Goal: Information Seeking & Learning: Learn about a topic

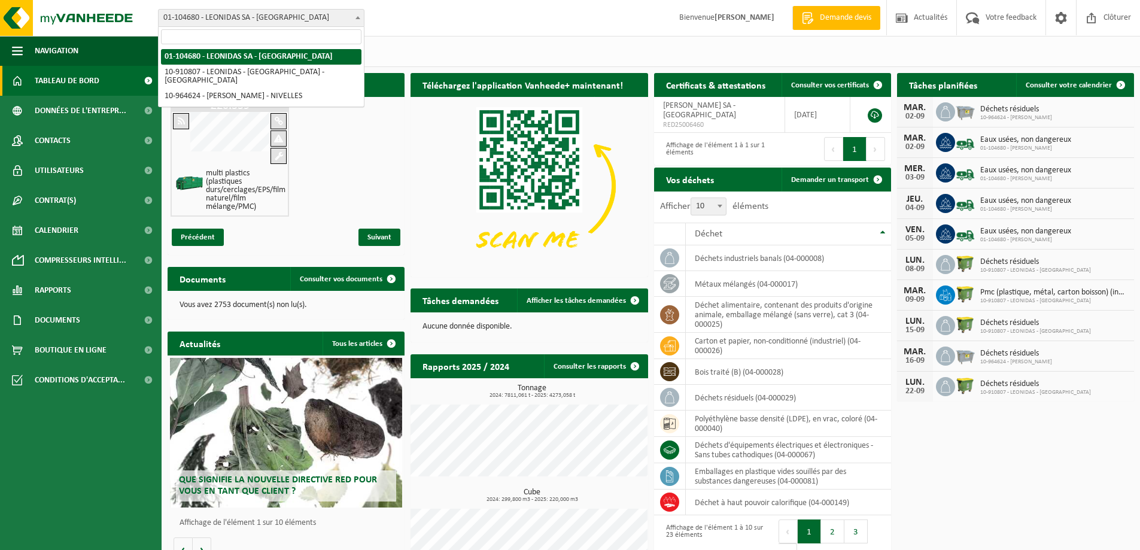
click at [277, 24] on span "01-104680 - LEONIDAS SA - [GEOGRAPHIC_DATA]" at bounding box center [261, 18] width 205 height 17
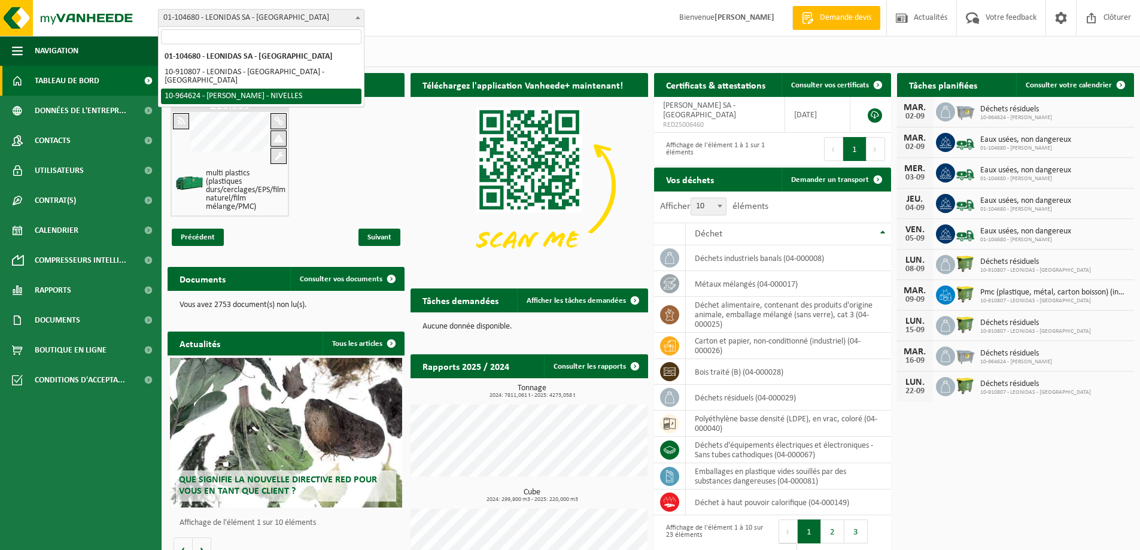
select select "151838"
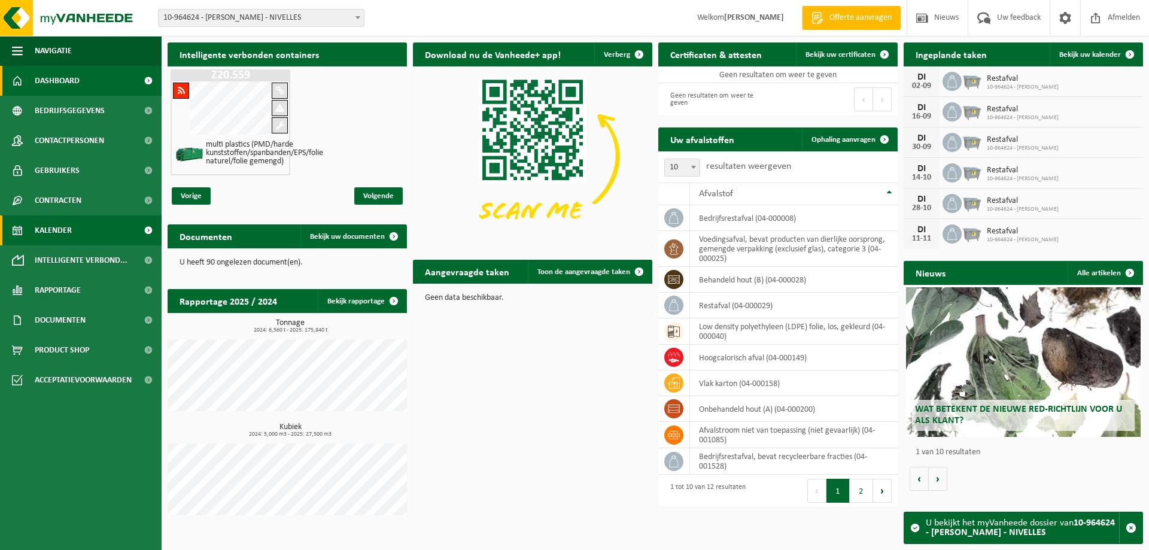
click at [63, 230] on span "Kalender" at bounding box center [53, 230] width 37 height 30
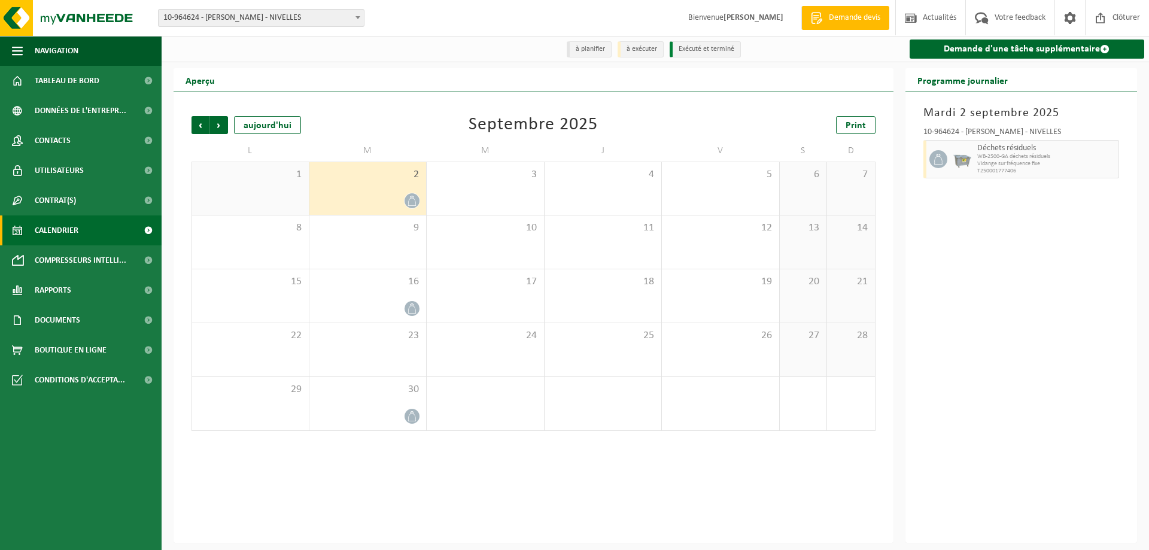
click at [975, 83] on h2 "Programme journalier" at bounding box center [962, 79] width 114 height 23
click at [269, 186] on div "1" at bounding box center [250, 188] width 117 height 53
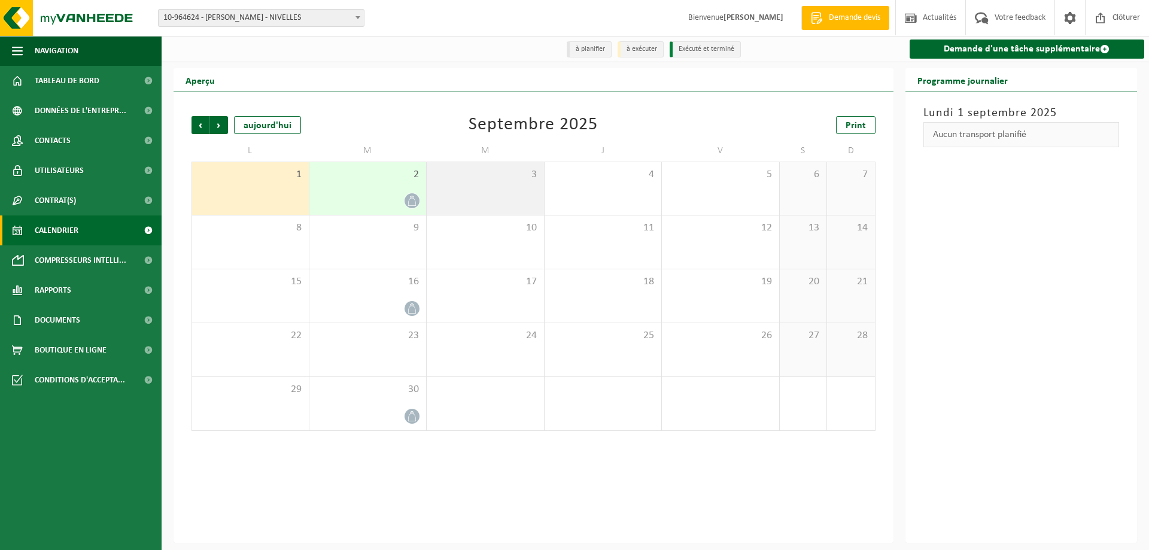
click at [521, 206] on div "3" at bounding box center [485, 188] width 117 height 53
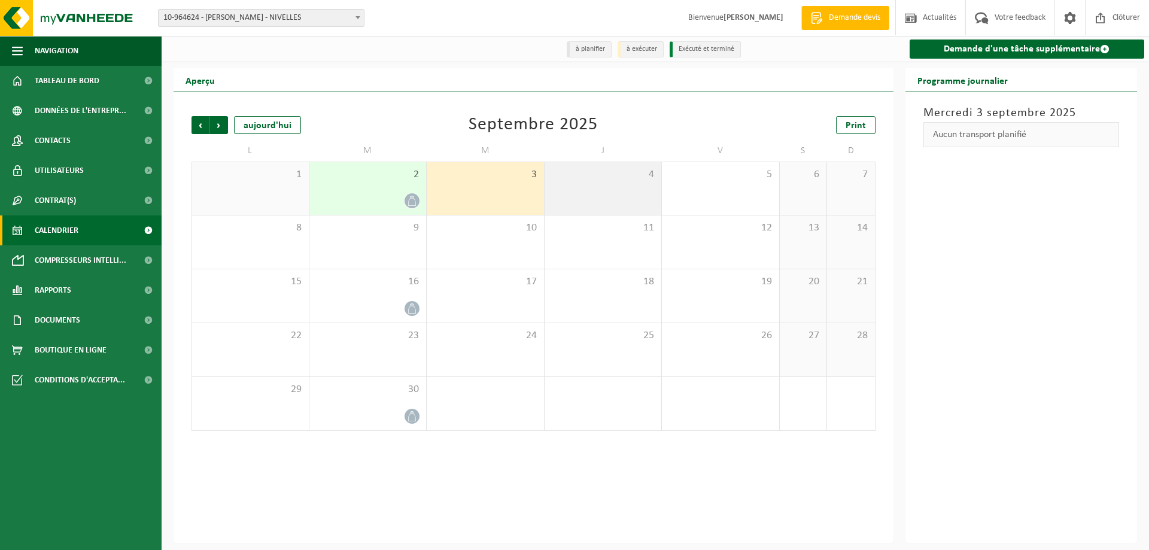
click at [573, 205] on div "4" at bounding box center [603, 188] width 117 height 53
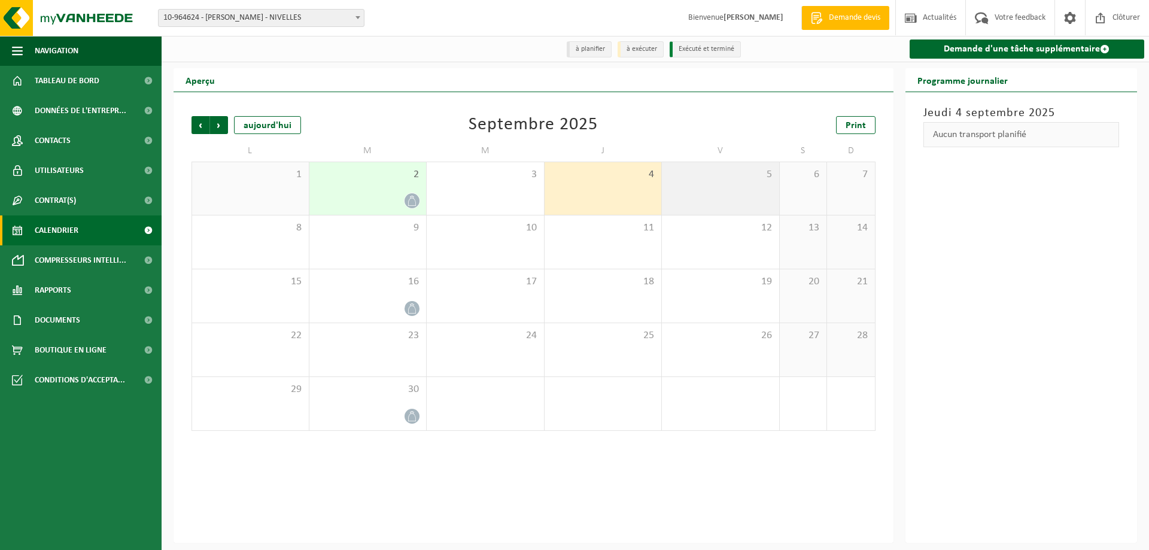
click at [694, 205] on div "5" at bounding box center [720, 188] width 117 height 53
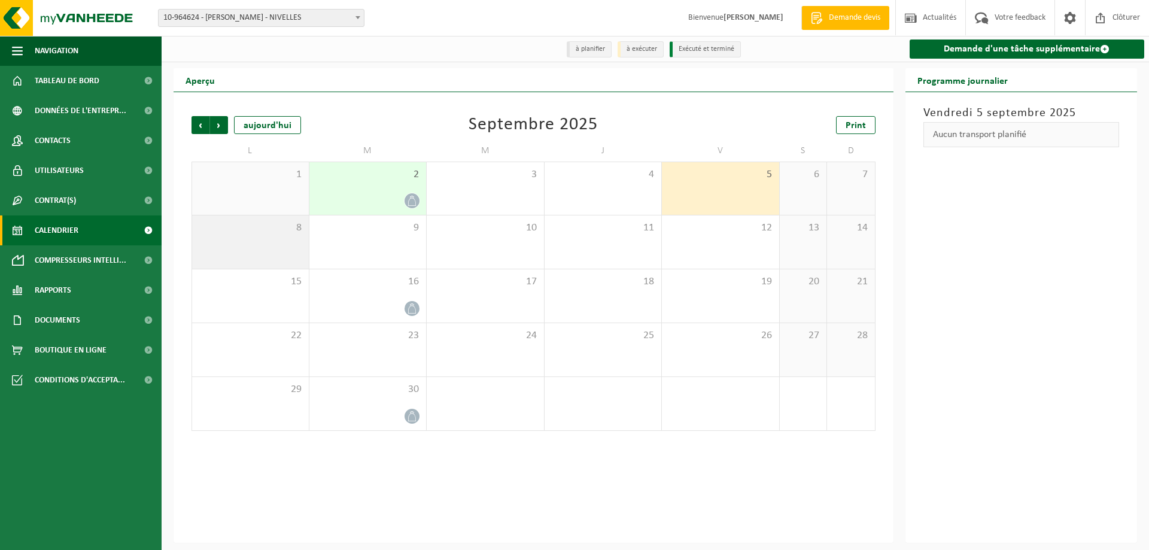
click at [296, 224] on span "8" at bounding box center [250, 227] width 105 height 13
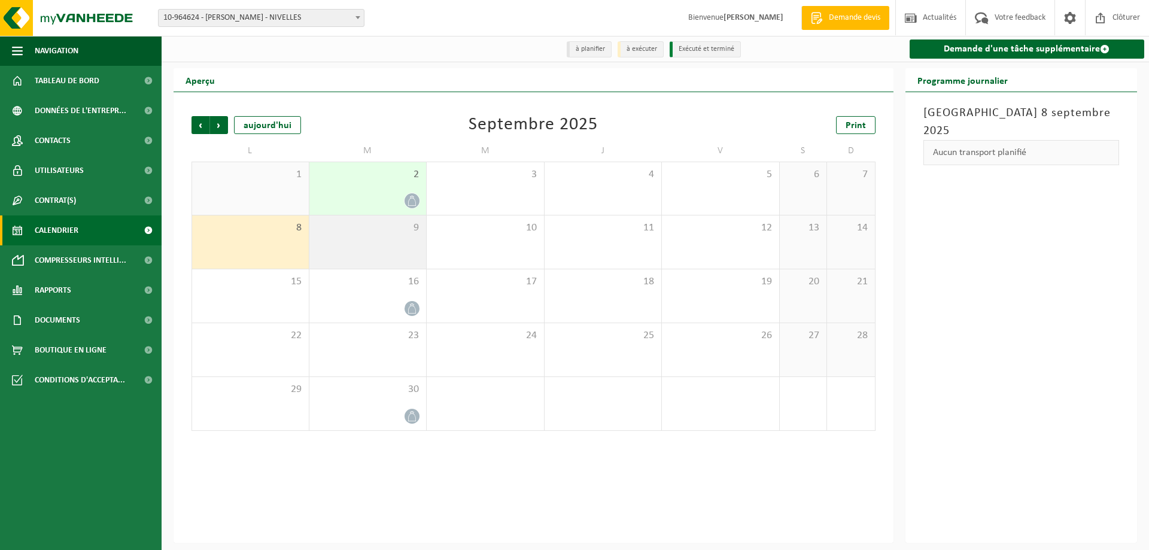
click at [344, 235] on span "9" at bounding box center [367, 227] width 105 height 13
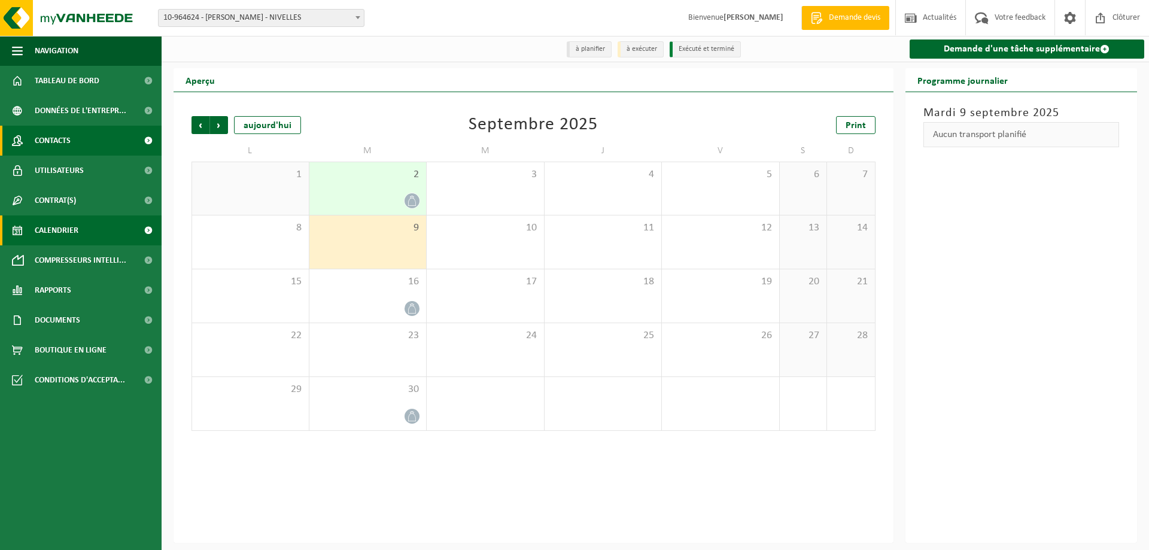
click at [81, 140] on link "Contacts" at bounding box center [81, 141] width 162 height 30
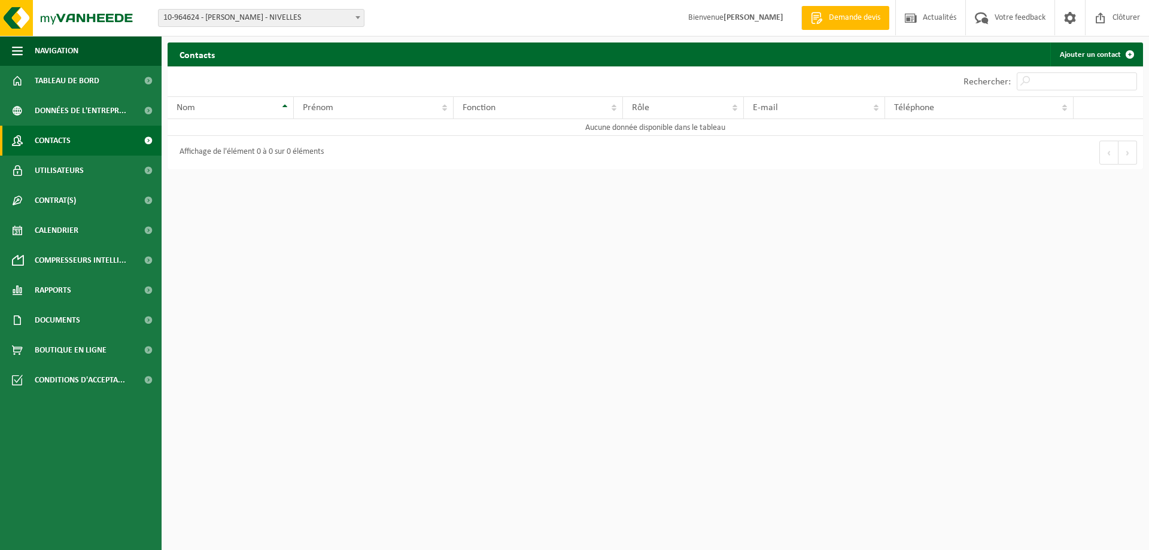
click at [253, 22] on span "10-964624 - [PERSON_NAME] - NIVELLES" at bounding box center [261, 18] width 205 height 17
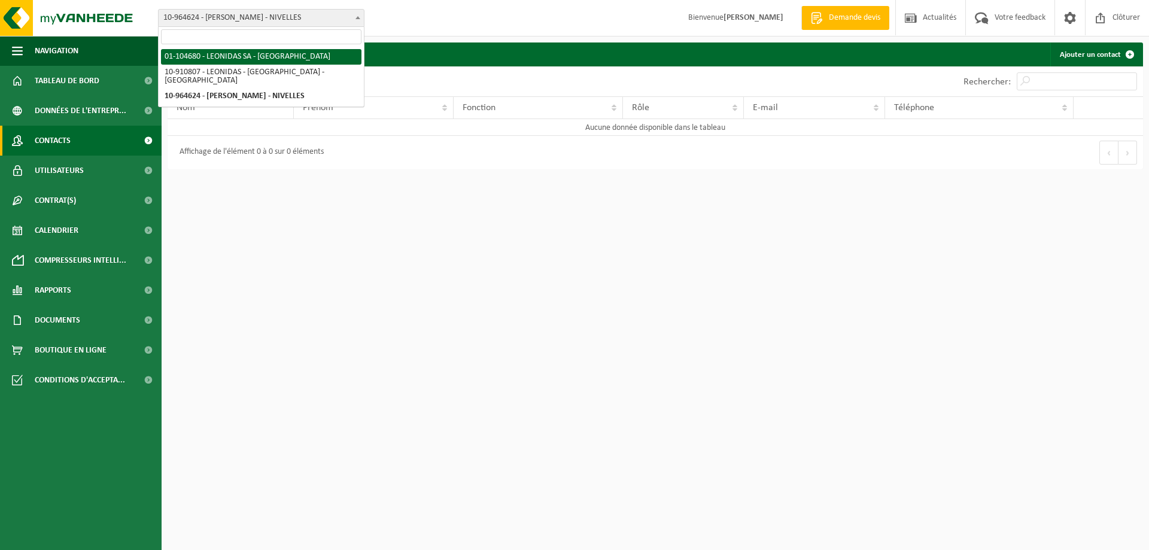
select select "28330"
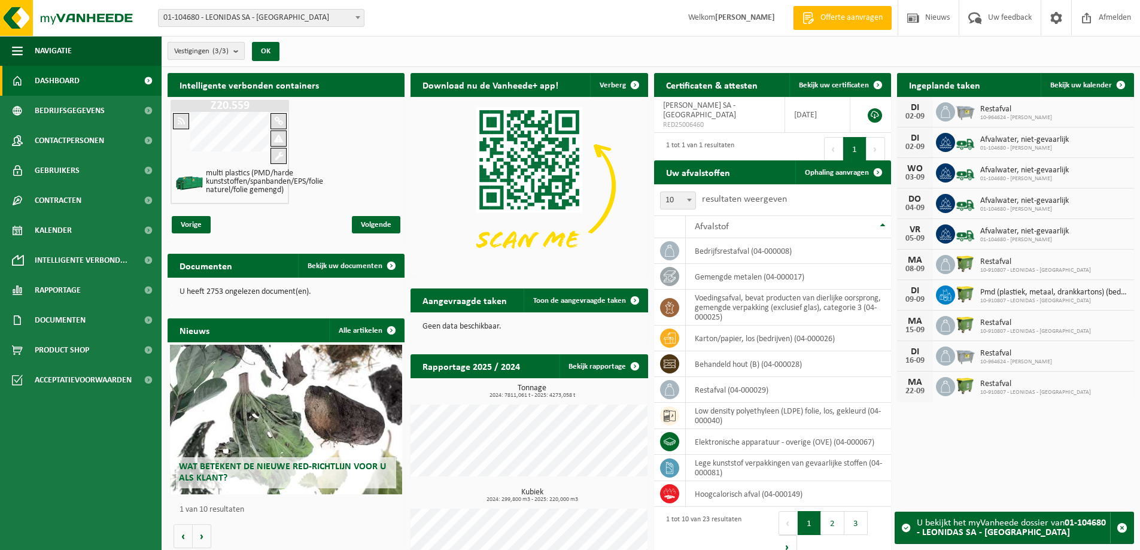
click at [237, 54] on b "submit" at bounding box center [238, 50] width 11 height 17
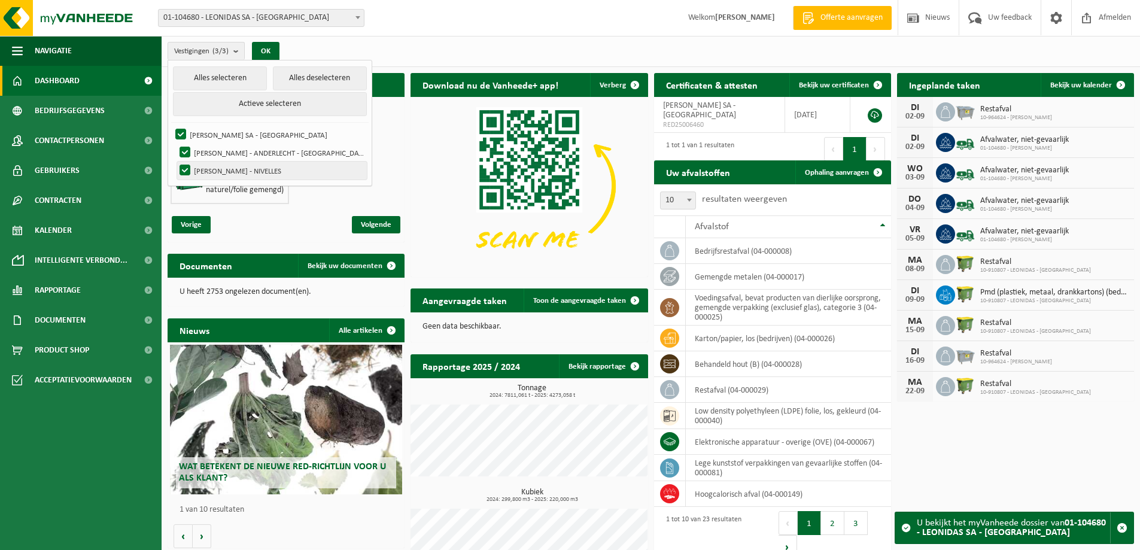
click at [247, 168] on label "LEONIDAS NIVELLES - NIVELLES" at bounding box center [272, 171] width 190 height 18
click at [175, 162] on input "LEONIDAS NIVELLES - NIVELLES" at bounding box center [175, 161] width 1 height 1
click at [247, 168] on label "LEONIDAS NIVELLES - NIVELLES" at bounding box center [272, 171] width 190 height 18
click at [175, 162] on input "LEONIDAS NIVELLES - NIVELLES" at bounding box center [175, 161] width 1 height 1
checkbox input "true"
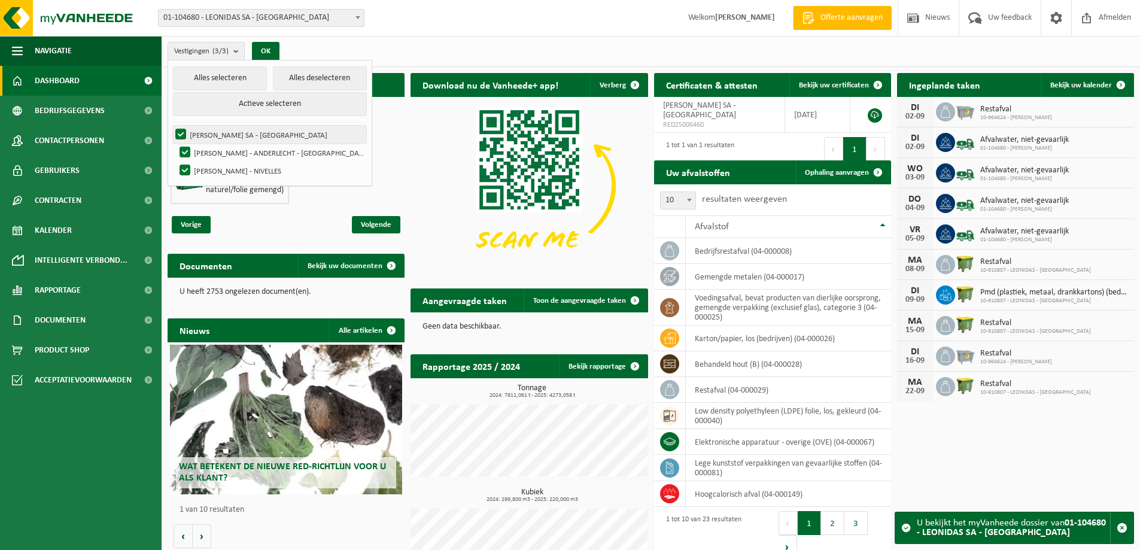
click at [231, 136] on label "LEONIDAS SA - ANDERLECHT" at bounding box center [269, 135] width 193 height 18
click at [171, 126] on input "LEONIDAS SA - ANDERLECHT" at bounding box center [171, 125] width 1 height 1
checkbox input "false"
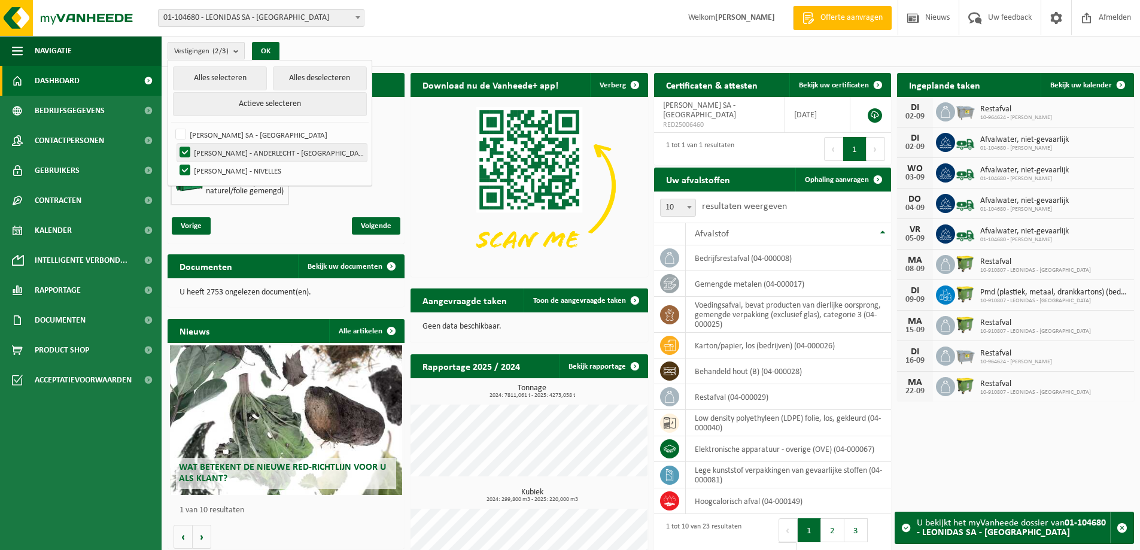
click at [225, 145] on label "LEONIDAS - ANDERLECHT - ANDERLECHT" at bounding box center [272, 153] width 190 height 18
click at [175, 144] on input "LEONIDAS - ANDERLECHT - ANDERLECHT" at bounding box center [175, 143] width 1 height 1
checkbox input "false"
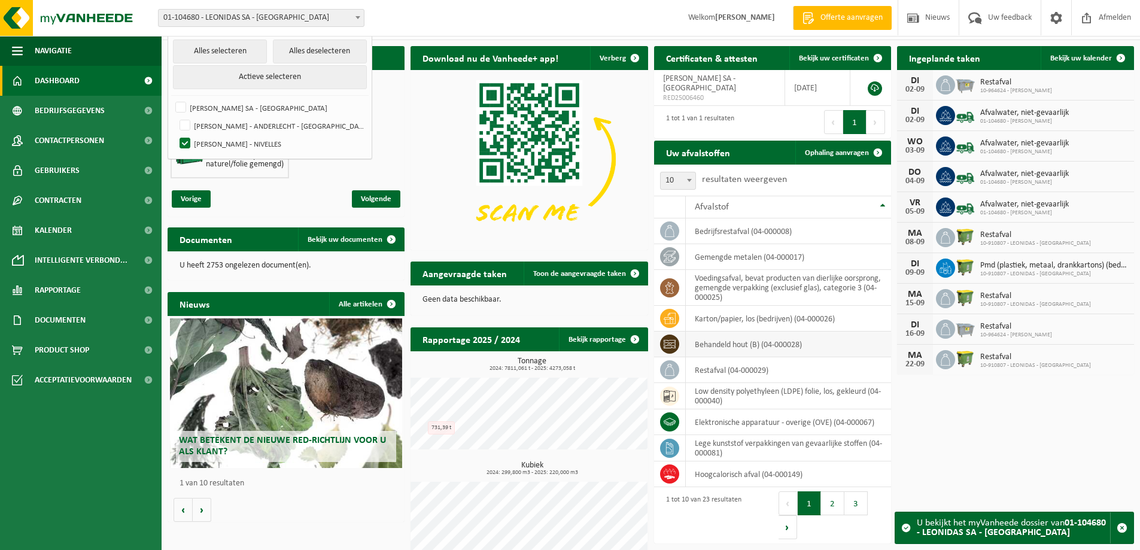
scroll to position [42, 0]
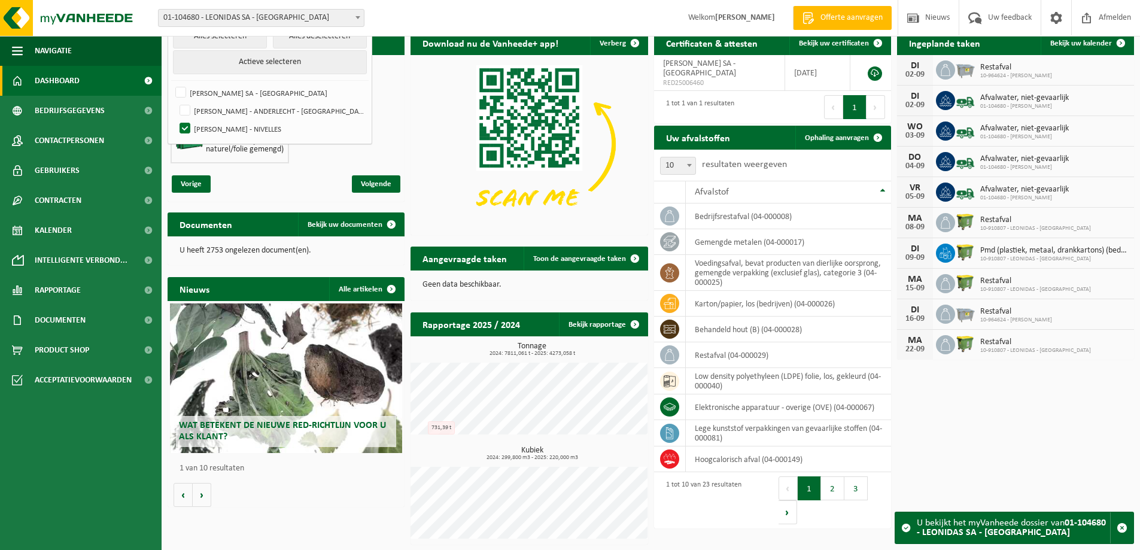
click at [69, 82] on span "Dashboard" at bounding box center [57, 81] width 45 height 30
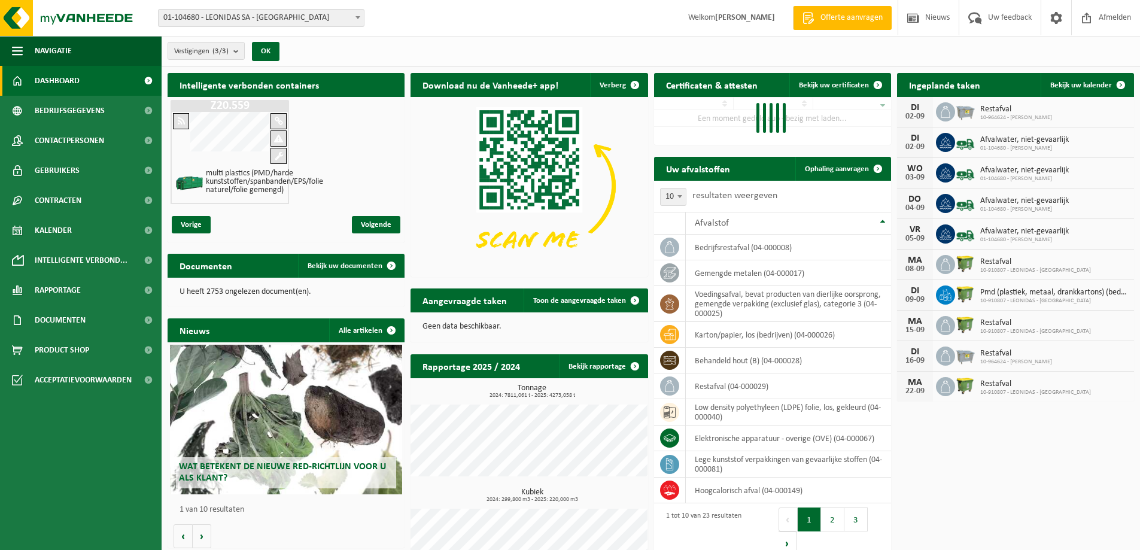
click at [257, 21] on span "01-104680 - LEONIDAS SA - [GEOGRAPHIC_DATA]" at bounding box center [261, 18] width 205 height 17
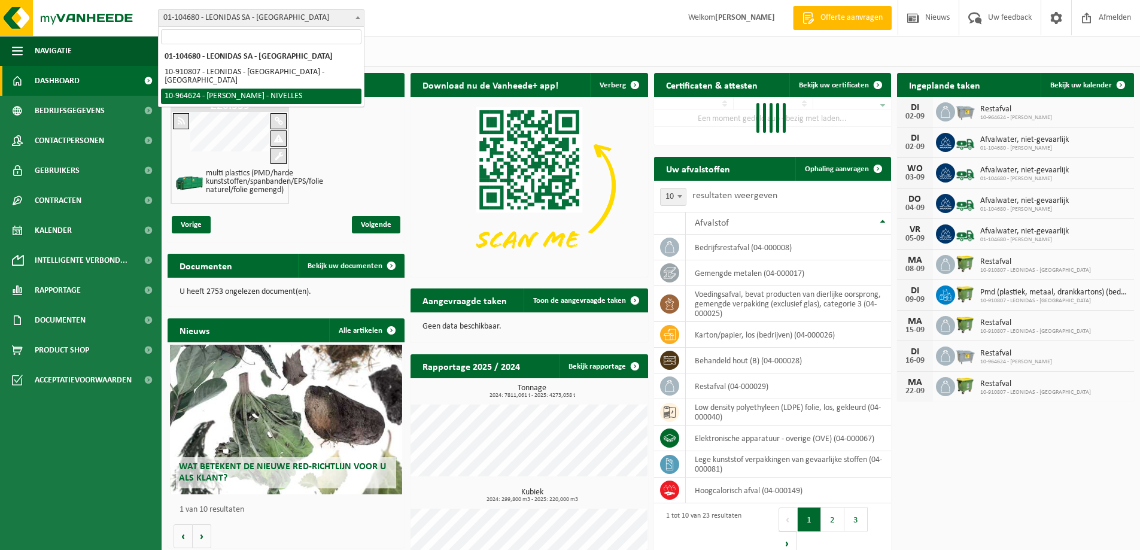
select select "151838"
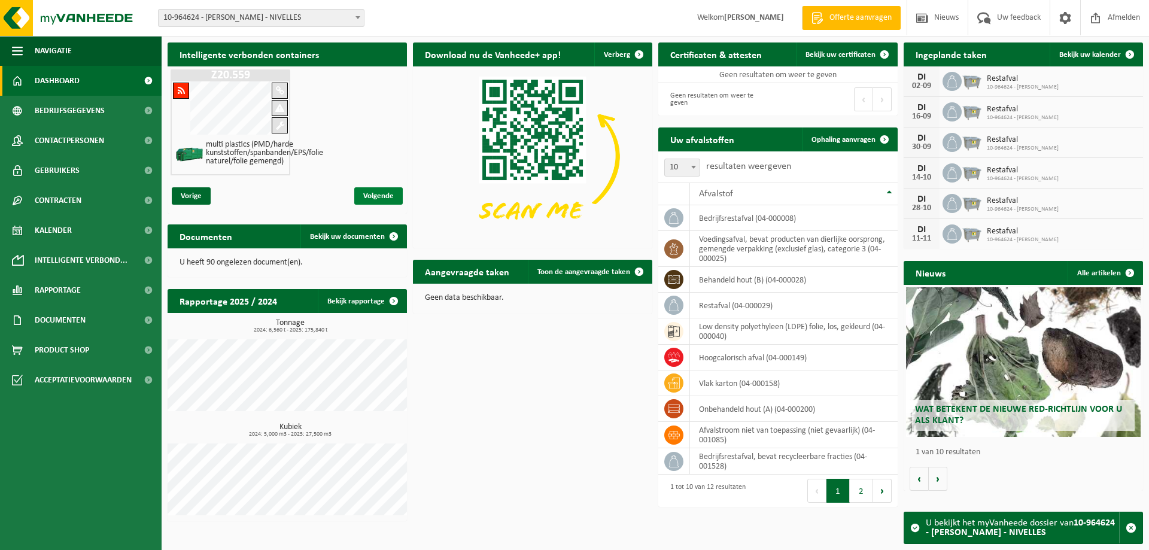
click at [382, 201] on span "Volgende" at bounding box center [378, 195] width 48 height 17
click at [382, 193] on span "Volgende" at bounding box center [378, 195] width 48 height 17
click at [190, 193] on span "Vorige" at bounding box center [191, 195] width 39 height 17
click at [372, 196] on span "Volgende" at bounding box center [378, 195] width 48 height 17
click at [377, 194] on span "Volgende" at bounding box center [378, 195] width 48 height 17
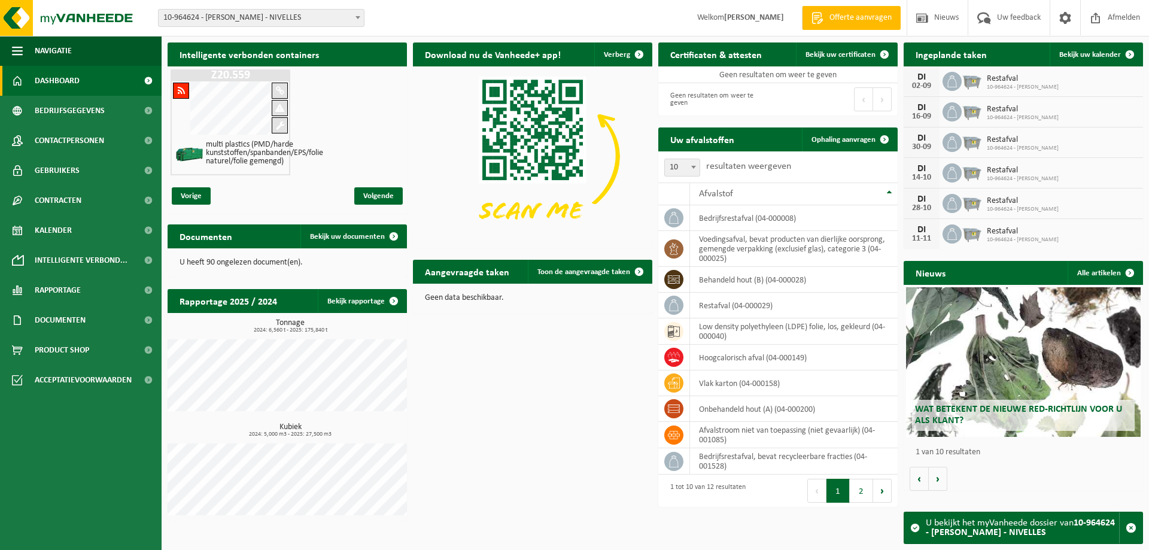
click at [279, 126] on span at bounding box center [280, 125] width 8 height 9
click at [263, 149] on h4 "multi plastics (PMD/harde kunststoffen/spanbanden/EPS/folie naturel/folie gemen…" at bounding box center [264, 153] width 117 height 25
click at [199, 186] on div "Vorige Volgende" at bounding box center [287, 195] width 239 height 35
click at [196, 194] on span "Vorige" at bounding box center [191, 195] width 39 height 17
click at [387, 193] on span "Volgende" at bounding box center [378, 195] width 48 height 17
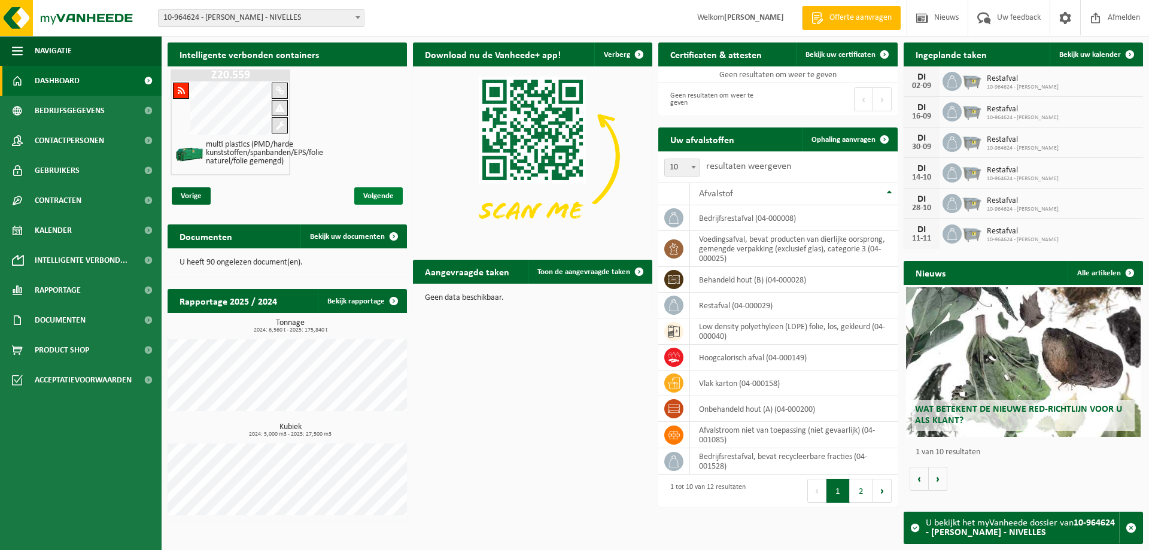
click at [387, 193] on span "Volgende" at bounding box center [378, 195] width 48 height 17
click at [199, 189] on span "Vorige" at bounding box center [191, 195] width 39 height 17
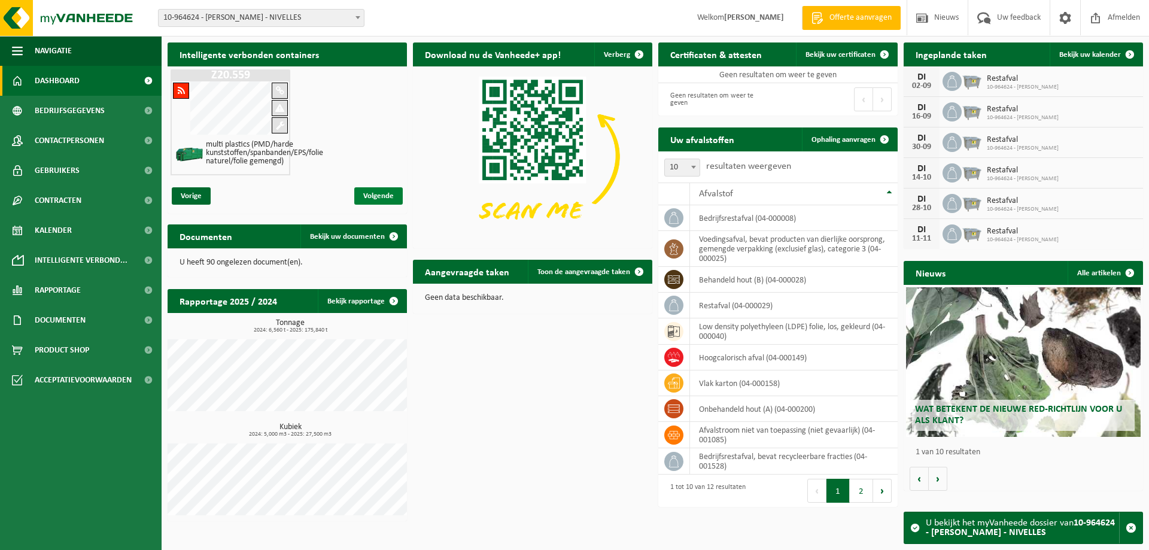
click at [365, 197] on span "Volgende" at bounding box center [378, 195] width 48 height 17
drag, startPoint x: 284, startPoint y: 162, endPoint x: 206, endPoint y: 146, distance: 79.3
click at [206, 146] on h4 "multi plastics (PMD/harde kunststoffen/spanbanden/EPS/folie naturel/folie gemen…" at bounding box center [264, 153] width 117 height 25
click at [279, 156] on h4 "multi plastics (PMD/harde kunststoffen/spanbanden/EPS/folie naturel/folie gemen…" at bounding box center [264, 153] width 117 height 25
drag, startPoint x: 284, startPoint y: 164, endPoint x: 207, endPoint y: 142, distance: 79.7
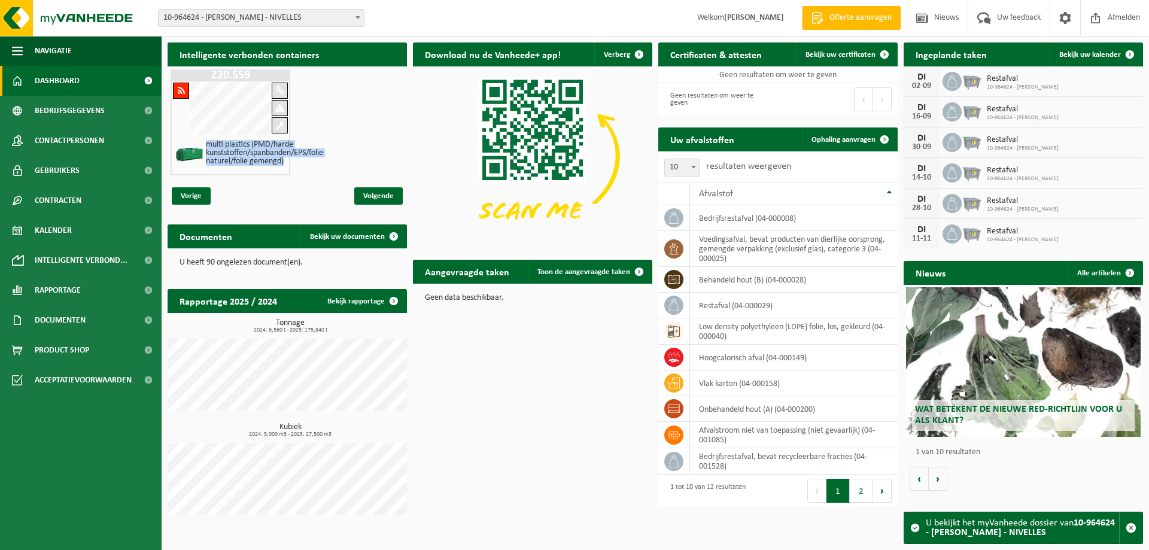
click at [207, 142] on h4 "multi plastics (PMD/harde kunststoffen/spanbanden/EPS/folie naturel/folie gemen…" at bounding box center [264, 153] width 117 height 25
click at [261, 84] on div "Z20.559 multi plastics (PMD/harde kunststoffen/spanbanden/EPS/folie naturel/fol…" at bounding box center [231, 122] width 120 height 106
click at [324, 126] on div "Z20.559 multi plastics (PMD/harde kunststoffen/spanbanden/EPS/folie naturel/fol…" at bounding box center [287, 122] width 239 height 112
click at [370, 188] on span "Volgende" at bounding box center [378, 195] width 48 height 17
click at [381, 200] on span "Volgende" at bounding box center [378, 195] width 48 height 17
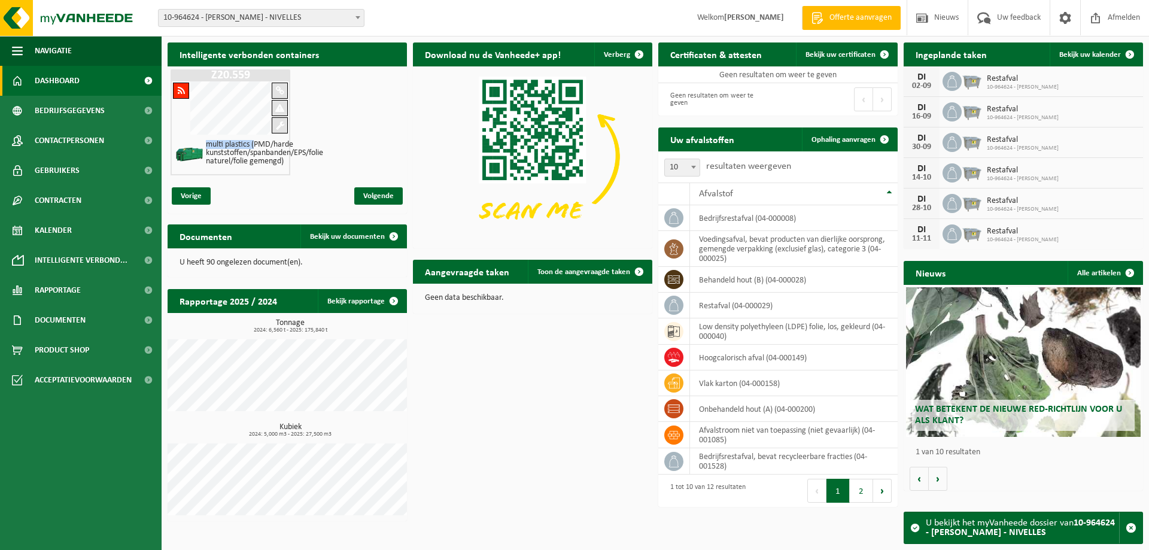
drag, startPoint x: 205, startPoint y: 142, endPoint x: 256, endPoint y: 146, distance: 51.0
click at [256, 146] on div "multi plastics (PMD/harde kunststoffen/spanbanden/EPS/folie naturel/folie gemen…" at bounding box center [265, 155] width 120 height 32
drag, startPoint x: 231, startPoint y: 76, endPoint x: 259, endPoint y: 76, distance: 27.5
click at [259, 76] on h1 "Z20.559" at bounding box center [231, 75] width 114 height 12
drag, startPoint x: 207, startPoint y: 141, endPoint x: 249, endPoint y: 141, distance: 41.9
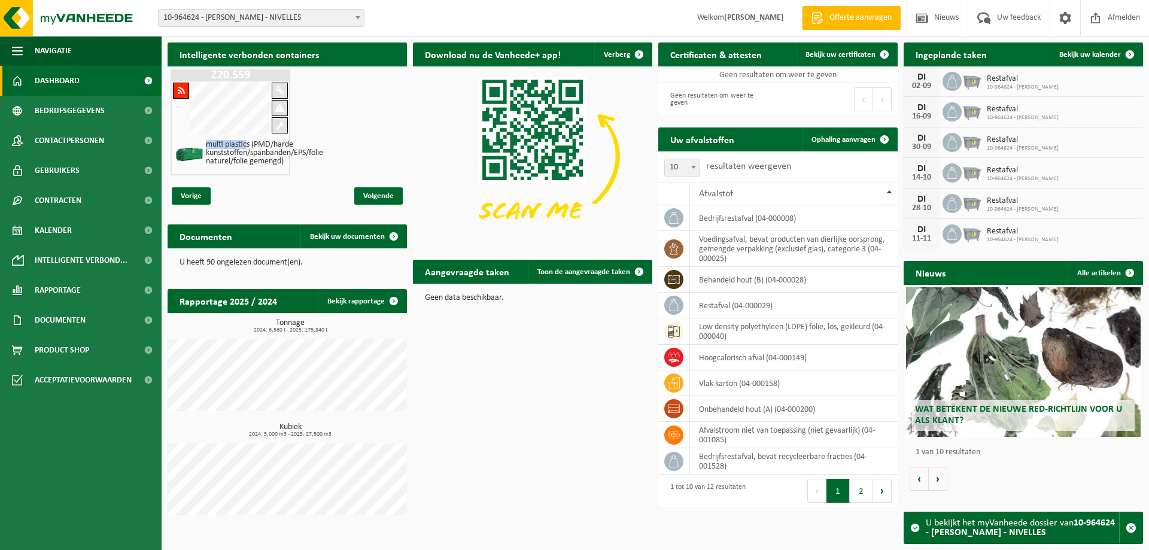
click at [248, 141] on h4 "multi plastics (PMD/harde kunststoffen/spanbanden/EPS/folie naturel/folie gemen…" at bounding box center [264, 153] width 117 height 25
click at [287, 159] on h4 "multi plastics (PMD/harde kunststoffen/spanbanden/EPS/folie naturel/folie gemen…" at bounding box center [264, 153] width 117 height 25
click at [188, 156] on img at bounding box center [190, 154] width 30 height 30
click at [212, 194] on div "Vorige Volgende" at bounding box center [287, 195] width 239 height 35
click at [200, 193] on span "Vorige" at bounding box center [191, 195] width 39 height 17
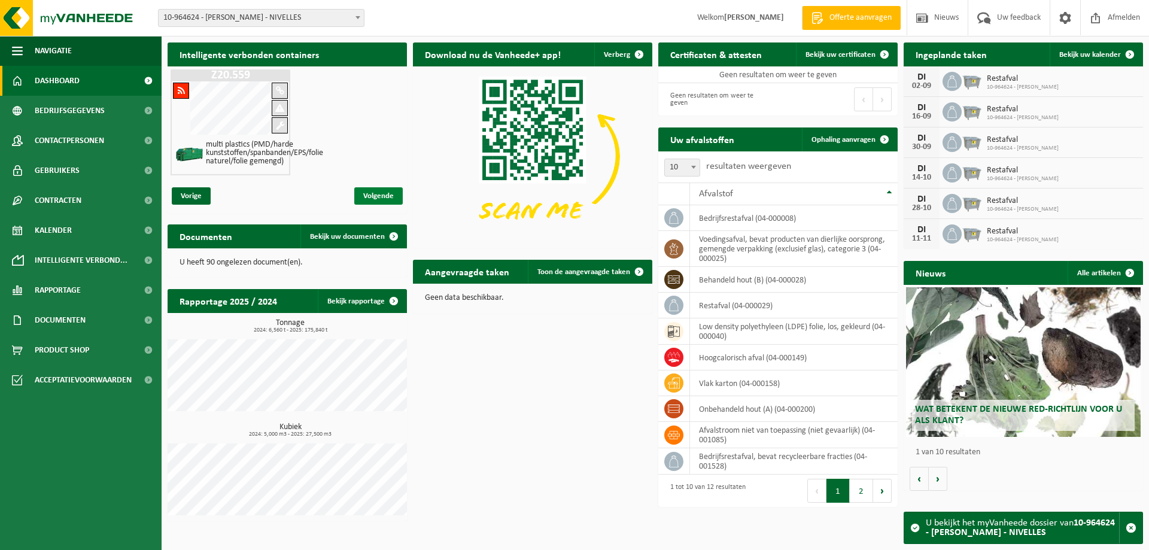
click at [360, 200] on span "Volgende" at bounding box center [378, 195] width 48 height 17
click at [372, 196] on span "Volgende" at bounding box center [378, 195] width 48 height 17
click at [430, 209] on img at bounding box center [532, 156] width 239 height 180
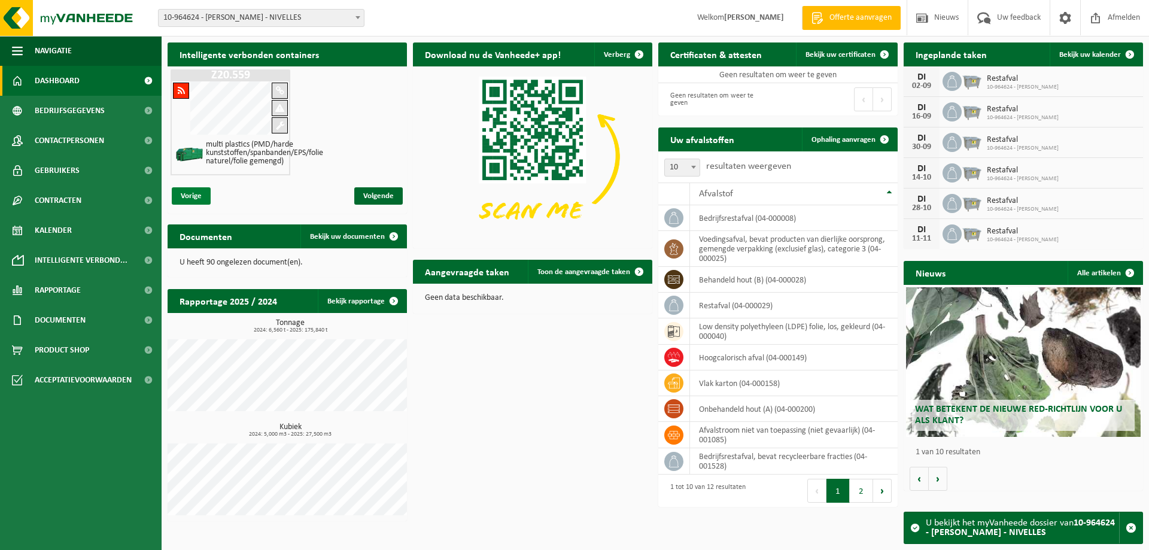
click at [209, 191] on span "Vorige" at bounding box center [191, 195] width 39 height 17
click at [869, 496] on button "2" at bounding box center [861, 491] width 23 height 24
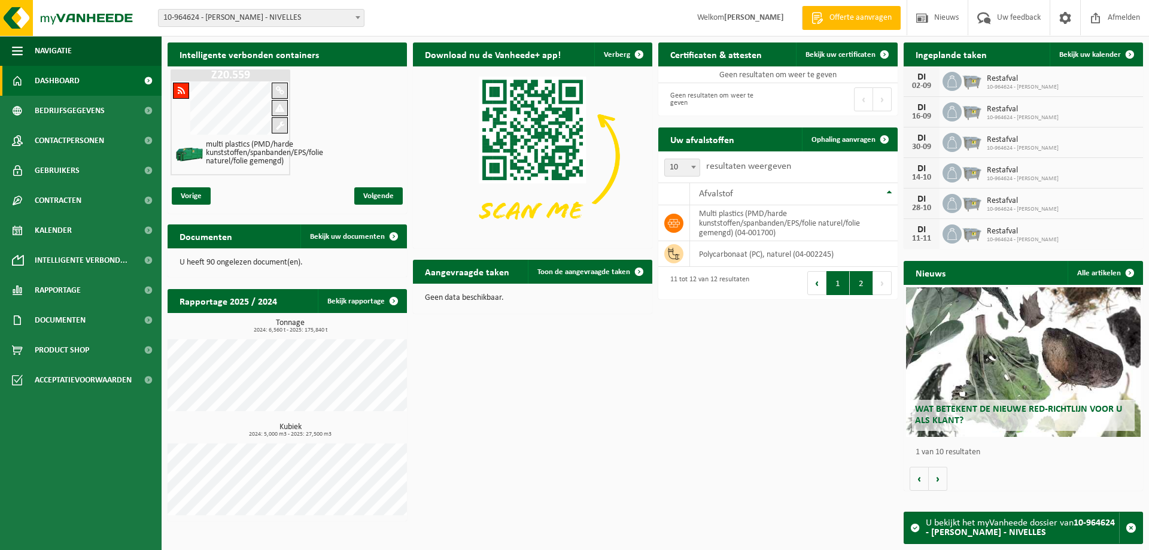
click at [832, 287] on button "1" at bounding box center [837, 283] width 23 height 24
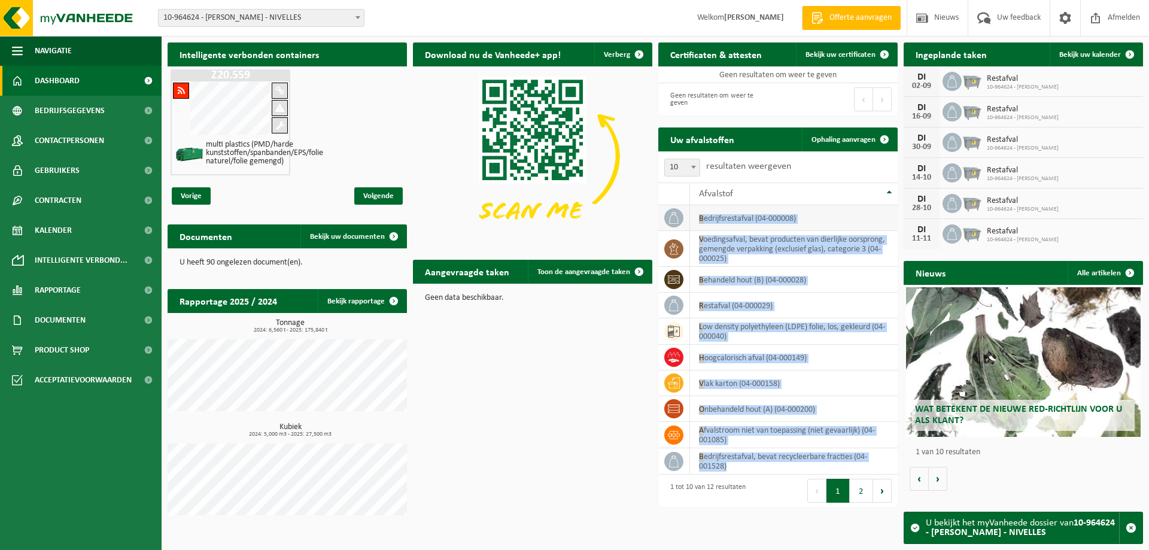
drag, startPoint x: 776, startPoint y: 469, endPoint x: 691, endPoint y: 208, distance: 274.6
click at [691, 208] on tbody "bedrijfsrestafval (04-000008) voedingsafval, bevat producten van dierlijke oors…" at bounding box center [777, 339] width 239 height 269
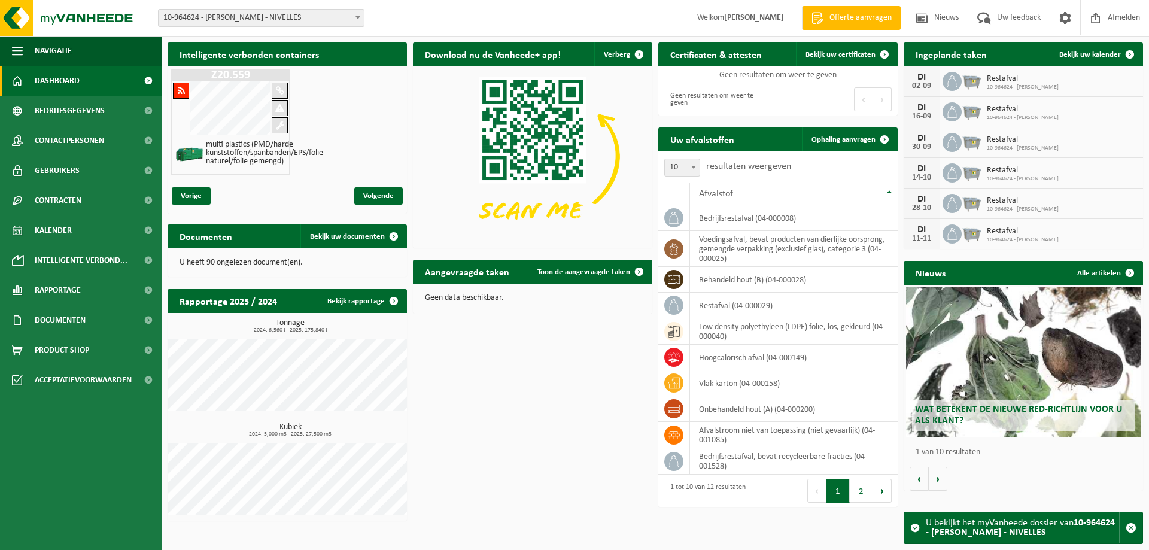
click at [232, 15] on span "10-964624 - [PERSON_NAME] - NIVELLES" at bounding box center [261, 18] width 205 height 17
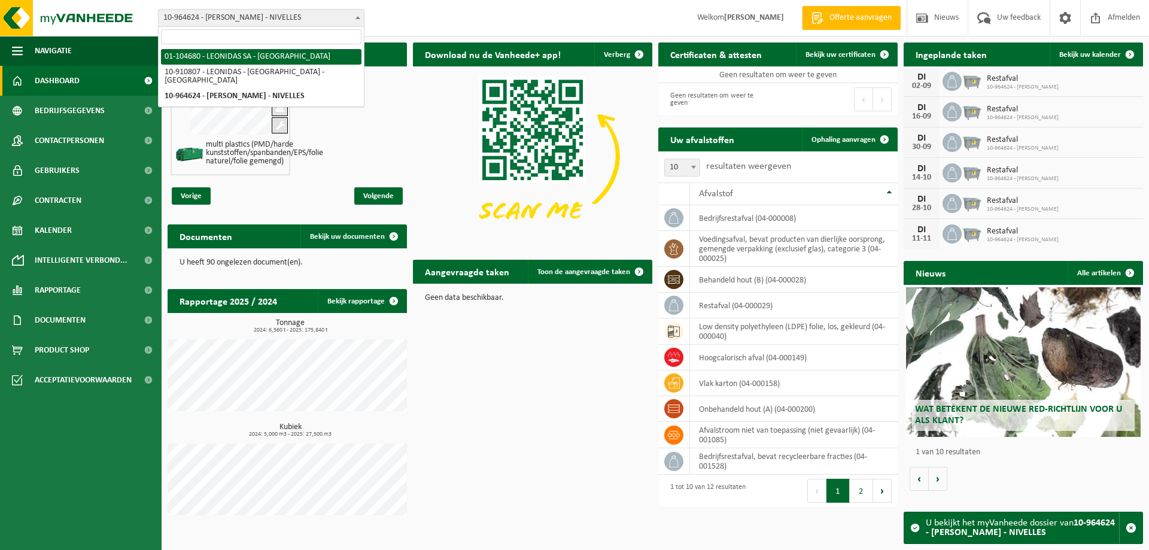
select select "28330"
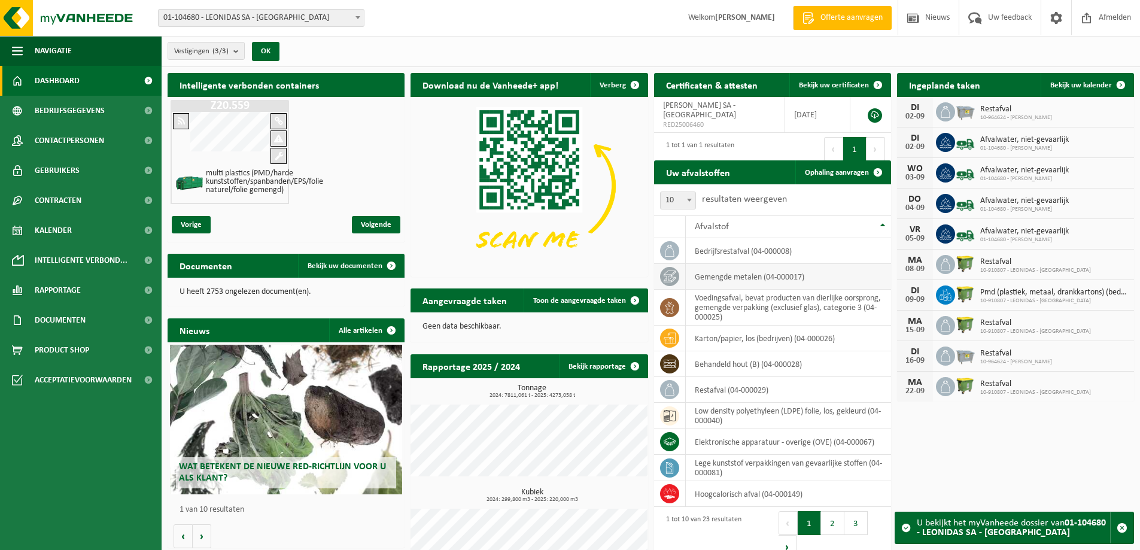
click at [748, 282] on td "gemengde metalen (04-000017)" at bounding box center [788, 277] width 205 height 26
drag, startPoint x: 813, startPoint y: 277, endPoint x: 657, endPoint y: 277, distance: 155.6
click at [657, 277] on tr "gemengde metalen (04-000017)" at bounding box center [772, 277] width 237 height 26
